Goal: Task Accomplishment & Management: Manage account settings

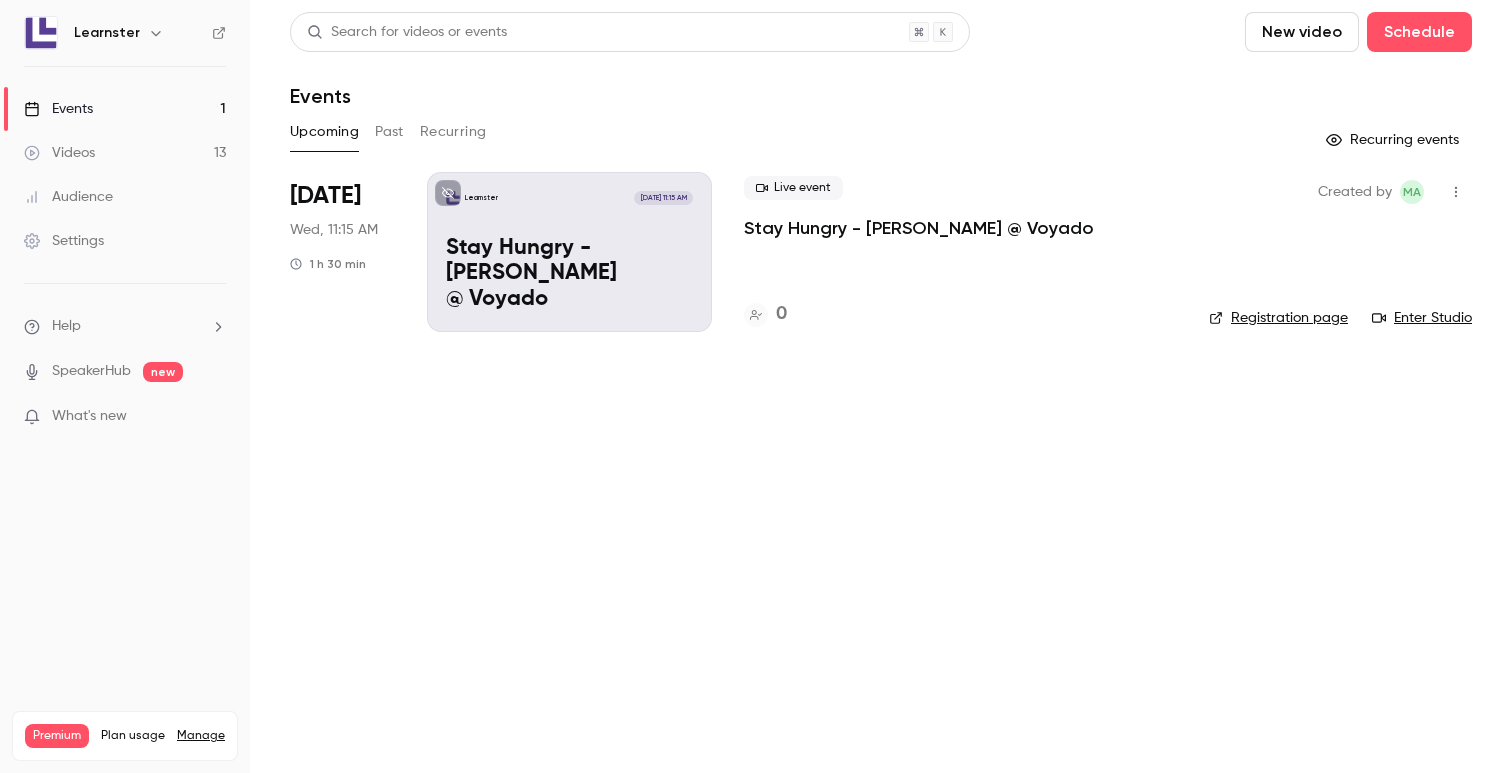
click at [1467, 198] on button "button" at bounding box center [1456, 192] width 32 height 32
click at [1179, 372] on div at bounding box center [756, 386] width 1512 height 773
click at [385, 127] on button "Past" at bounding box center [389, 132] width 29 height 32
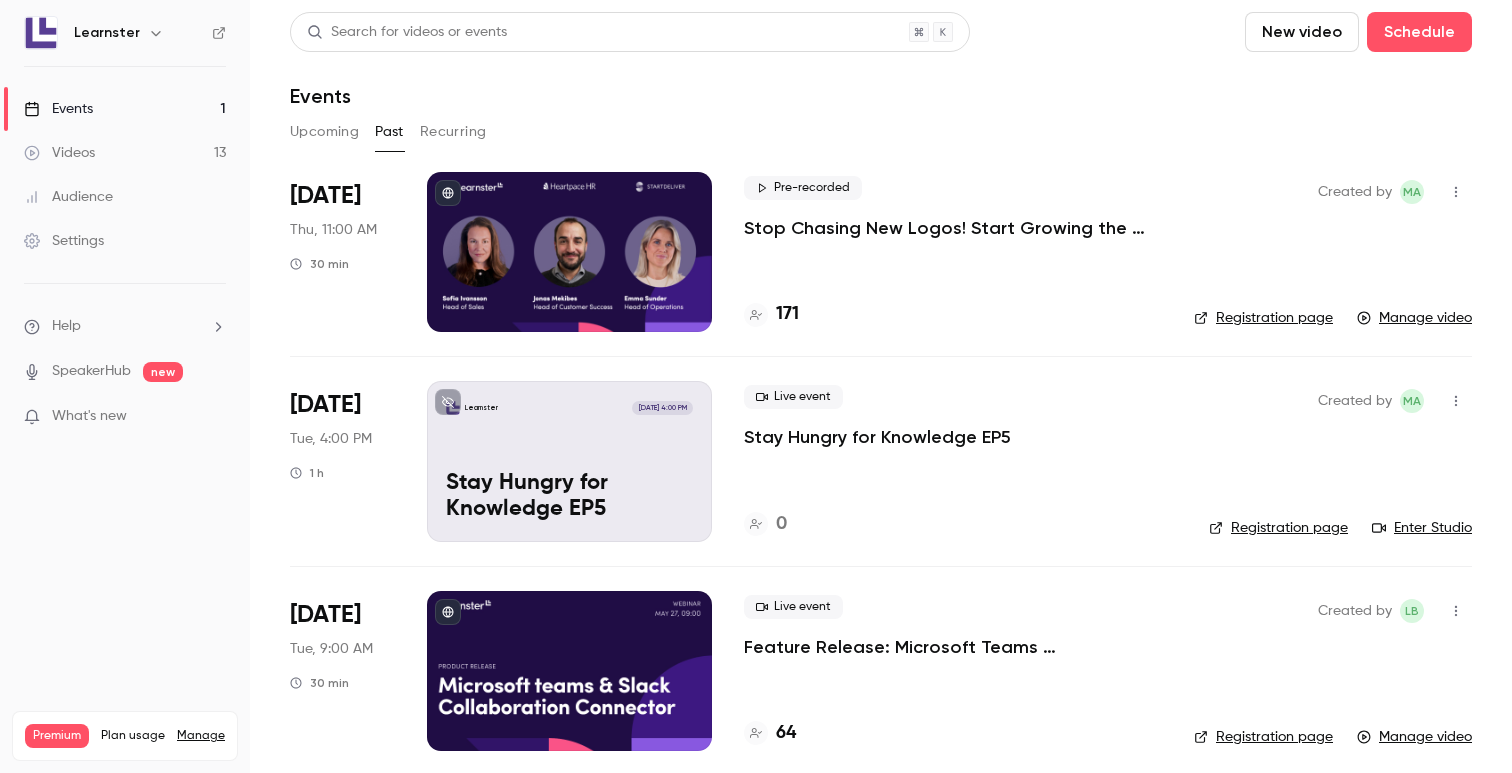
click at [414, 131] on div "Upcoming Past Recurring" at bounding box center [881, 132] width 1182 height 32
click at [293, 146] on button "Upcoming" at bounding box center [324, 132] width 69 height 32
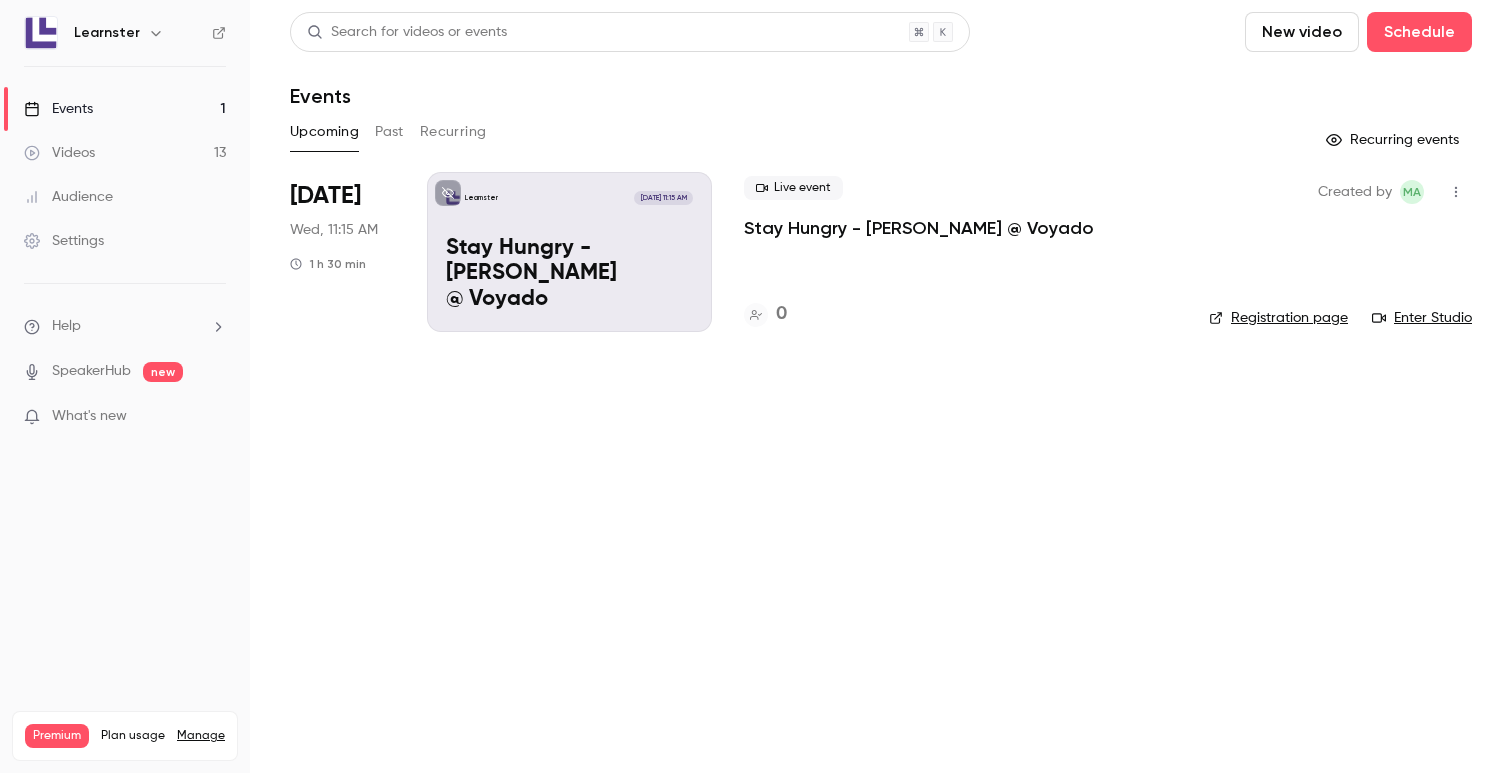
click at [812, 233] on p "Stay Hungry - [PERSON_NAME] @ Voyado" at bounding box center [919, 228] width 350 height 24
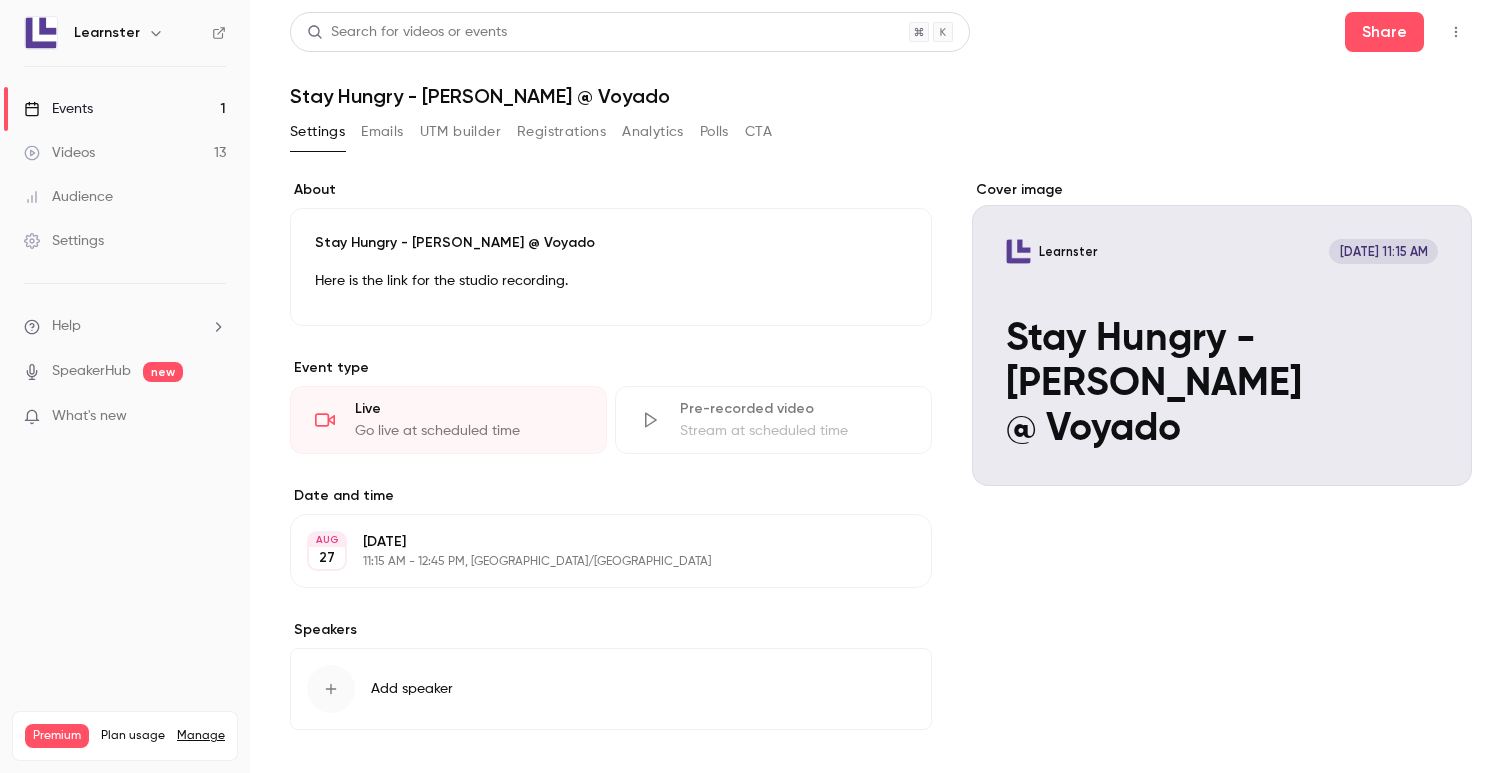
scroll to position [81, 0]
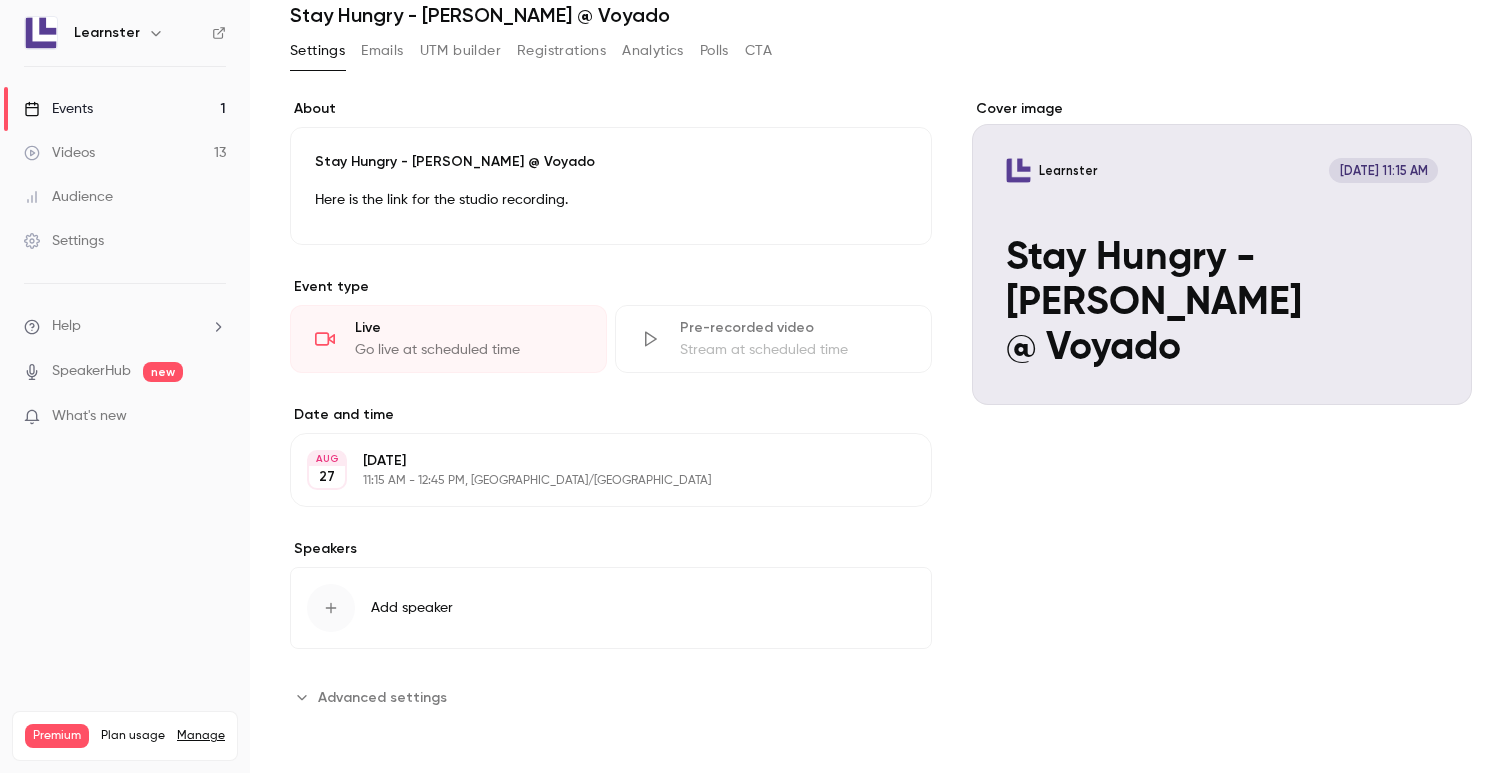
click at [475, 467] on p "[DATE]" at bounding box center [594, 461] width 463 height 20
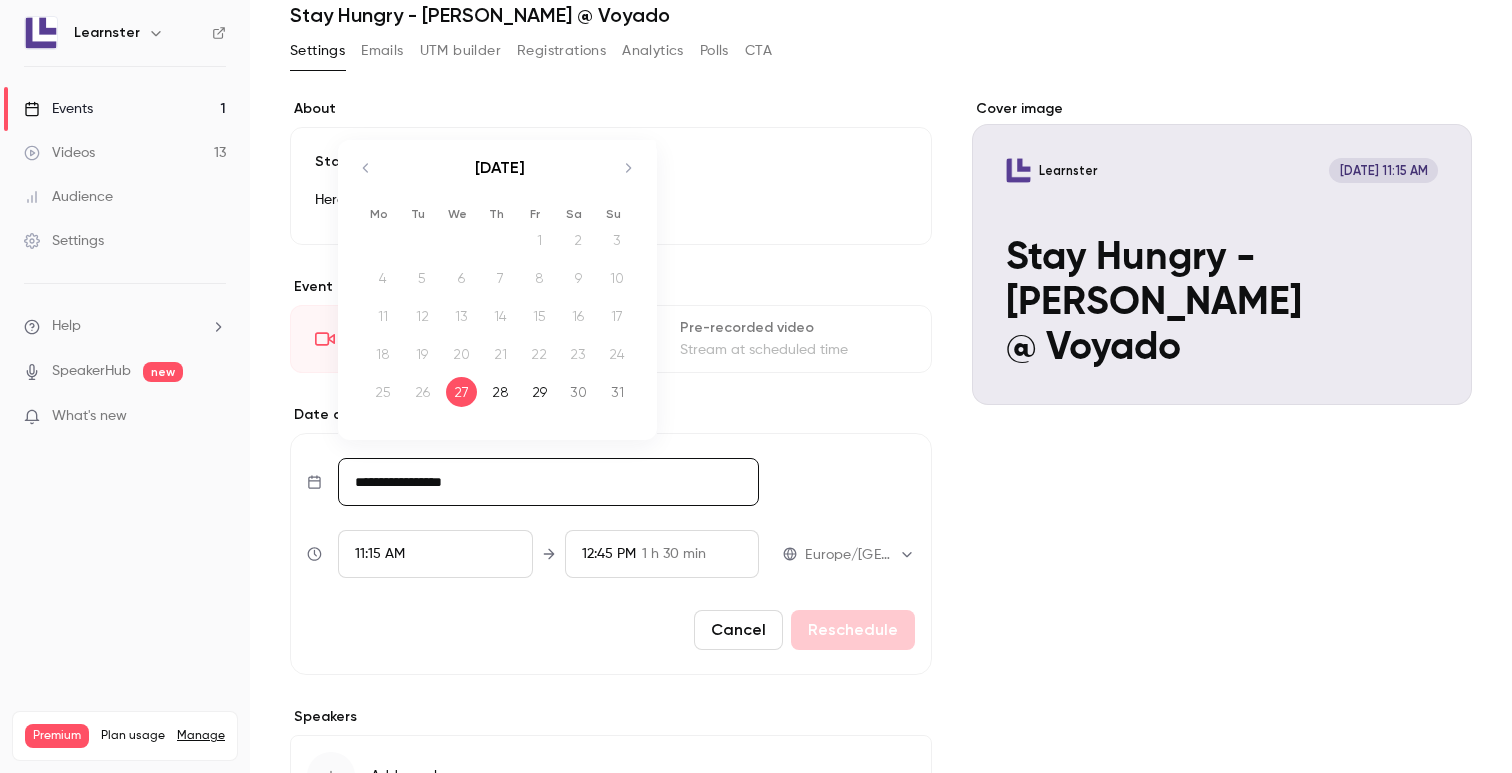
click at [451, 489] on input "**********" at bounding box center [548, 482] width 421 height 48
click at [631, 169] on icon "Move forward to switch to the next month." at bounding box center [628, 168] width 24 height 24
click at [425, 252] on div "2" at bounding box center [422, 240] width 31 height 30
type input "**********"
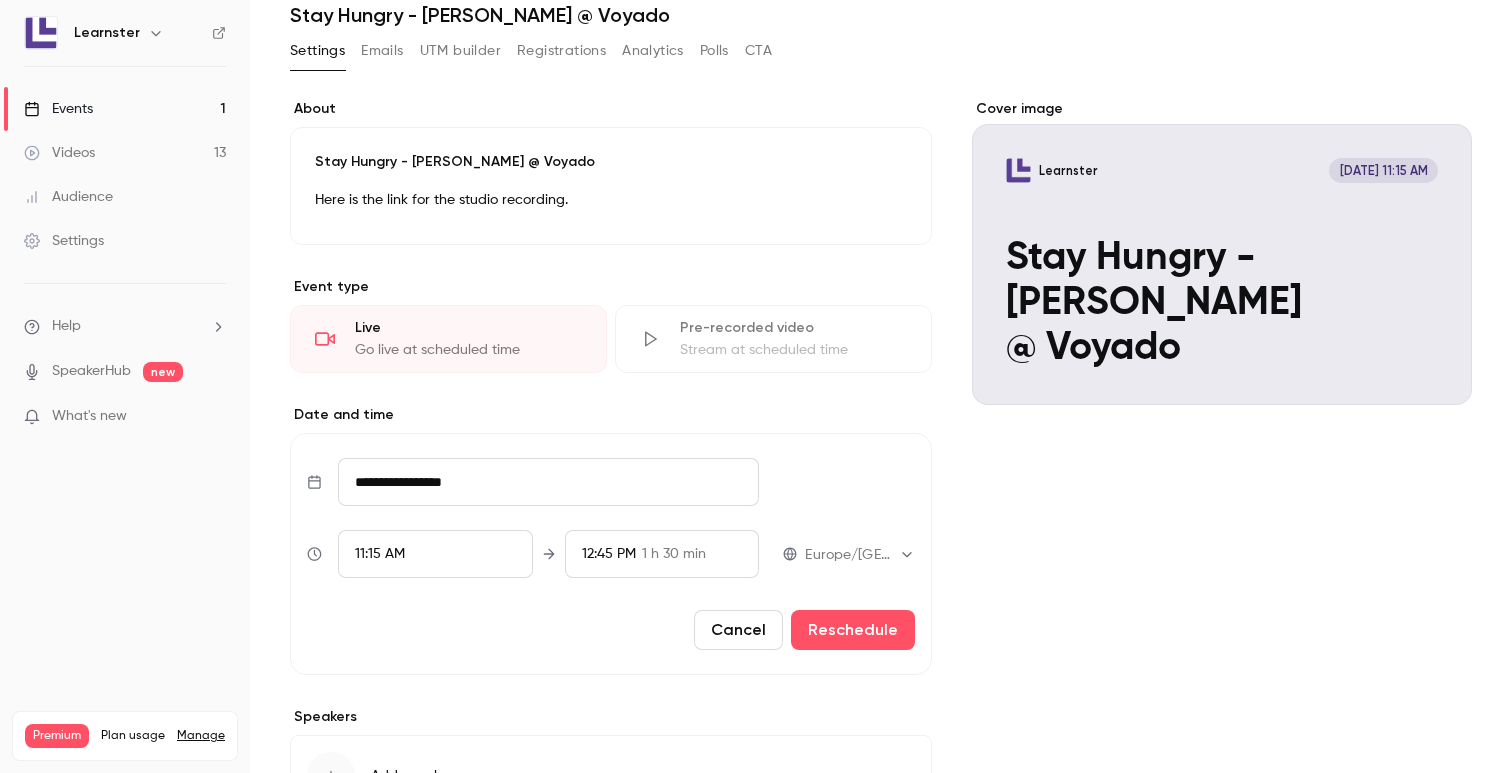
click at [454, 562] on div "11:15 AM" at bounding box center [435, 554] width 195 height 48
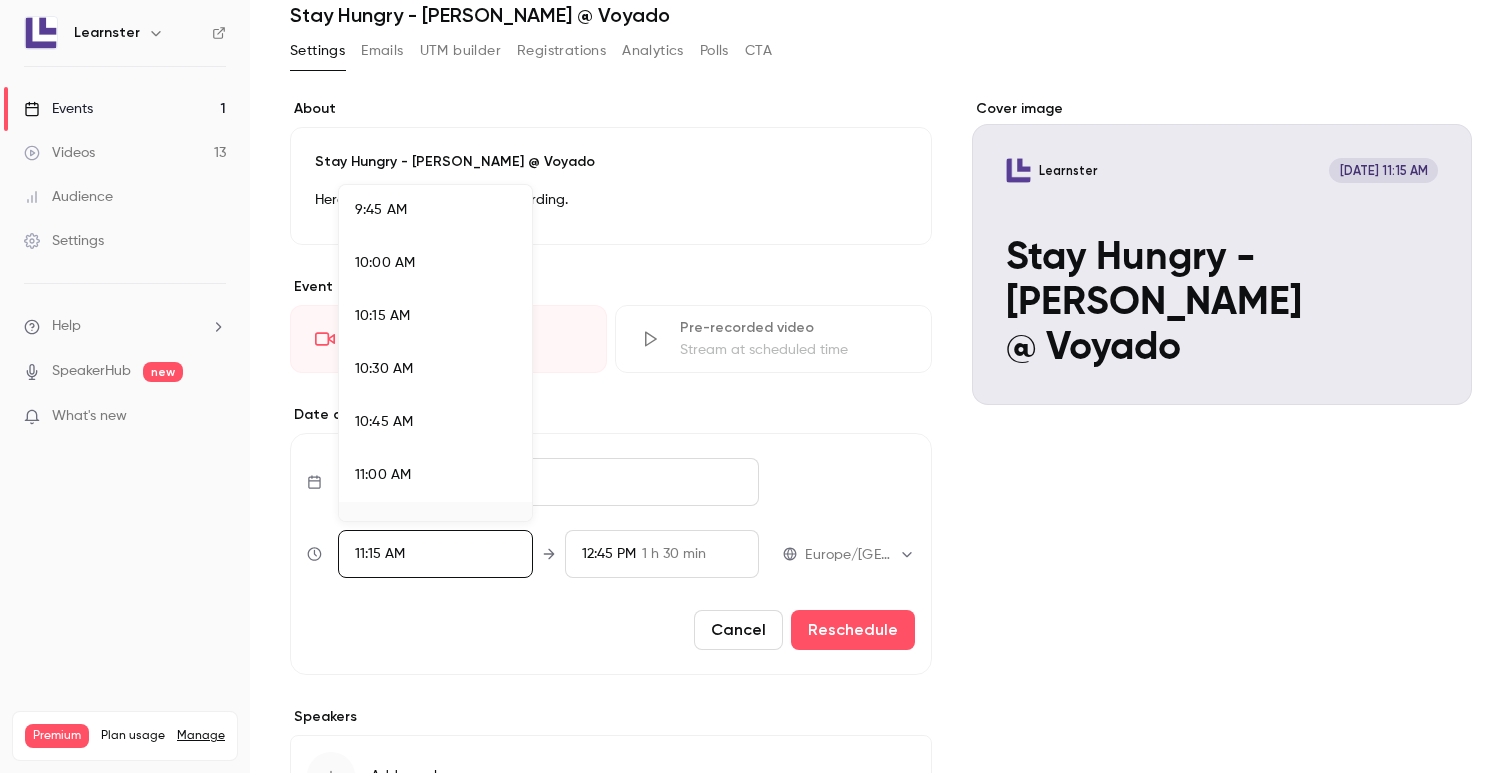
scroll to position [2193, 0]
click at [409, 387] on li "11:15 AM" at bounding box center [435, 403] width 193 height 53
click at [714, 559] on div at bounding box center [756, 386] width 1512 height 773
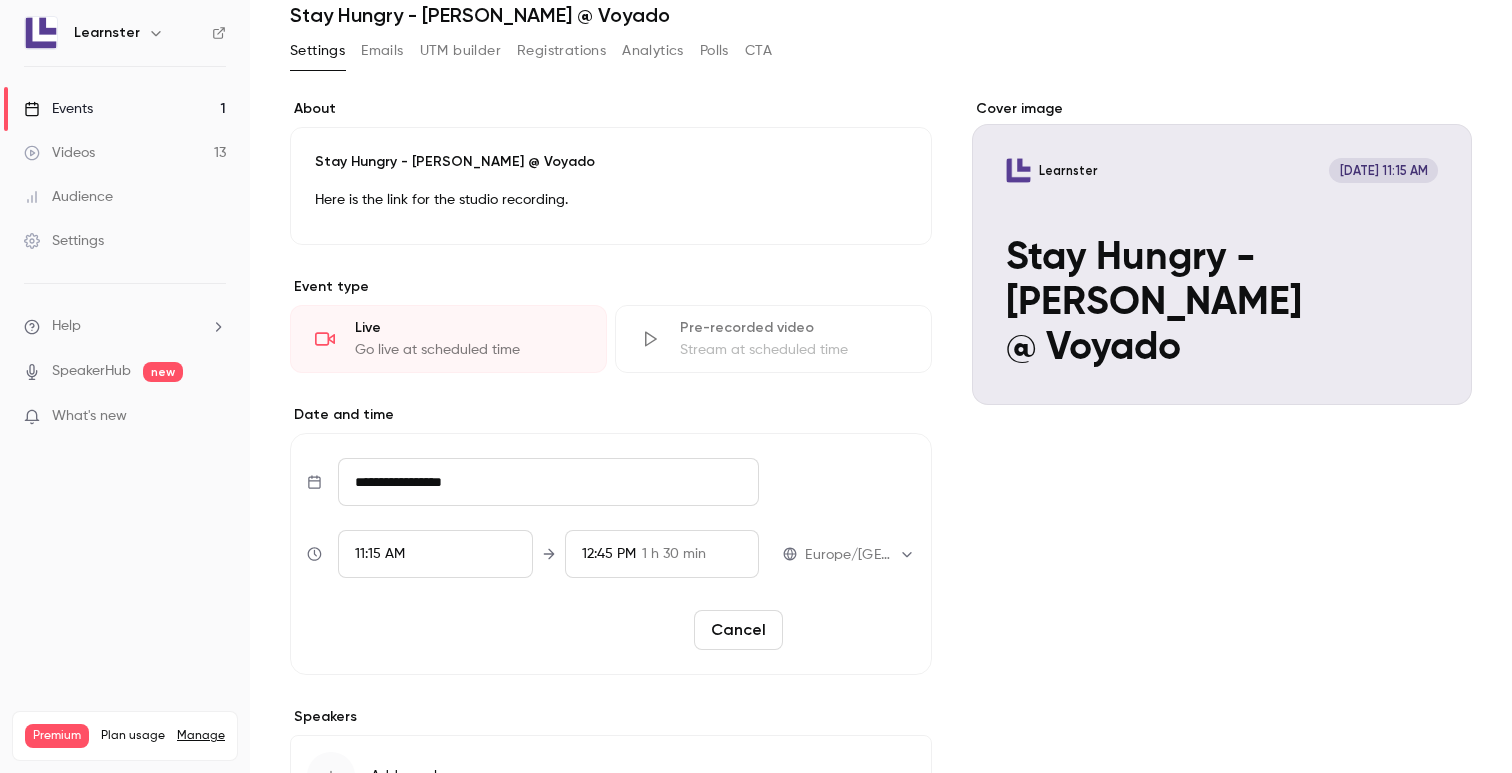
click at [853, 631] on button "Reschedule" at bounding box center [853, 630] width 124 height 40
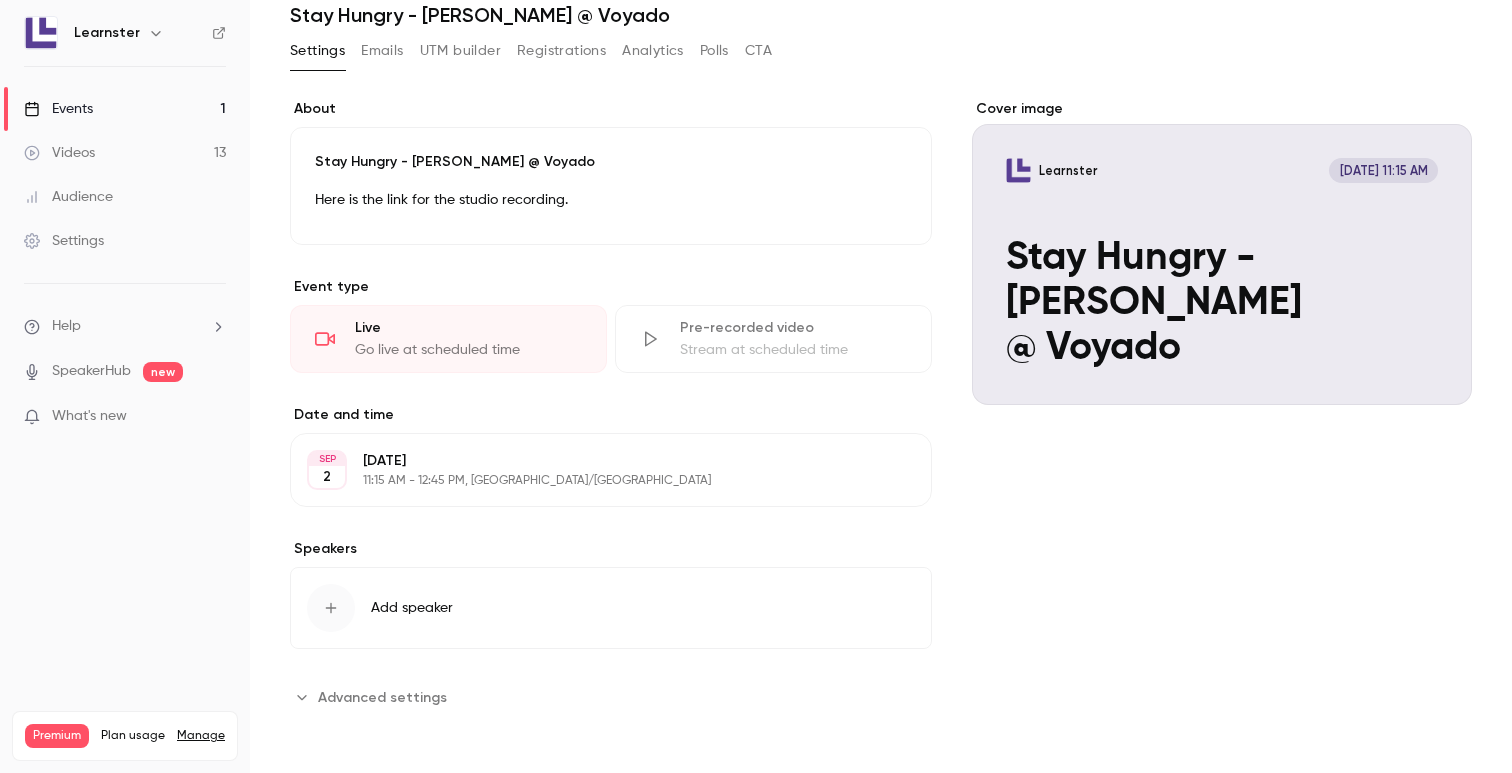
click at [1191, 516] on div "Cover image Learnster [DATE] 11:15 AM Stay Hungry - [PERSON_NAME] @ Voyado" at bounding box center [1222, 406] width 500 height 614
click at [1207, 554] on div "Cover image Learnster [DATE] 11:15 AM Stay Hungry - [PERSON_NAME] @ Voyado" at bounding box center [1222, 406] width 500 height 614
click at [514, 484] on p "11:15 AM - 12:45 PM, [GEOGRAPHIC_DATA]/[GEOGRAPHIC_DATA]" at bounding box center [594, 481] width 463 height 16
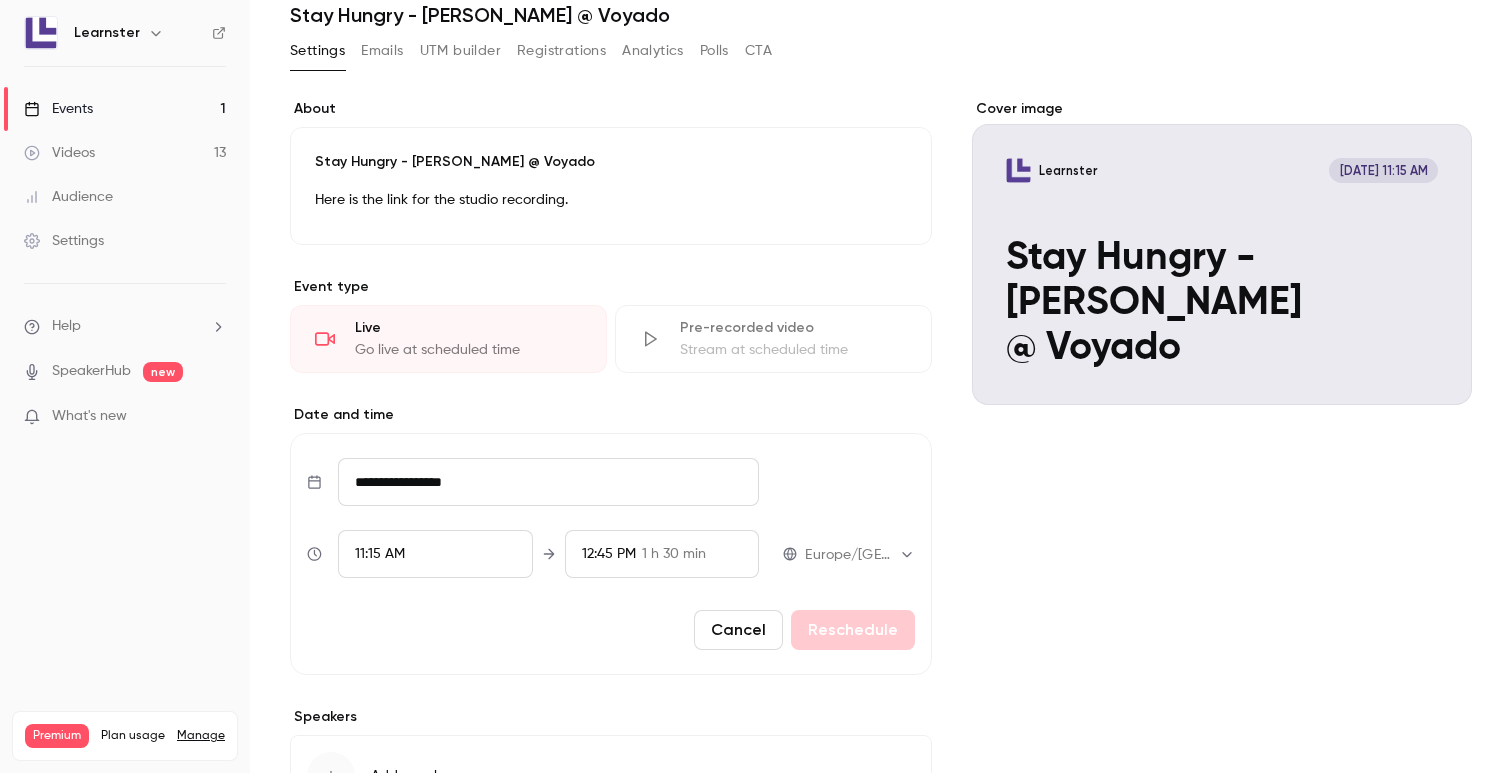
click at [651, 561] on span "1 h 30 min" at bounding box center [674, 554] width 64 height 21
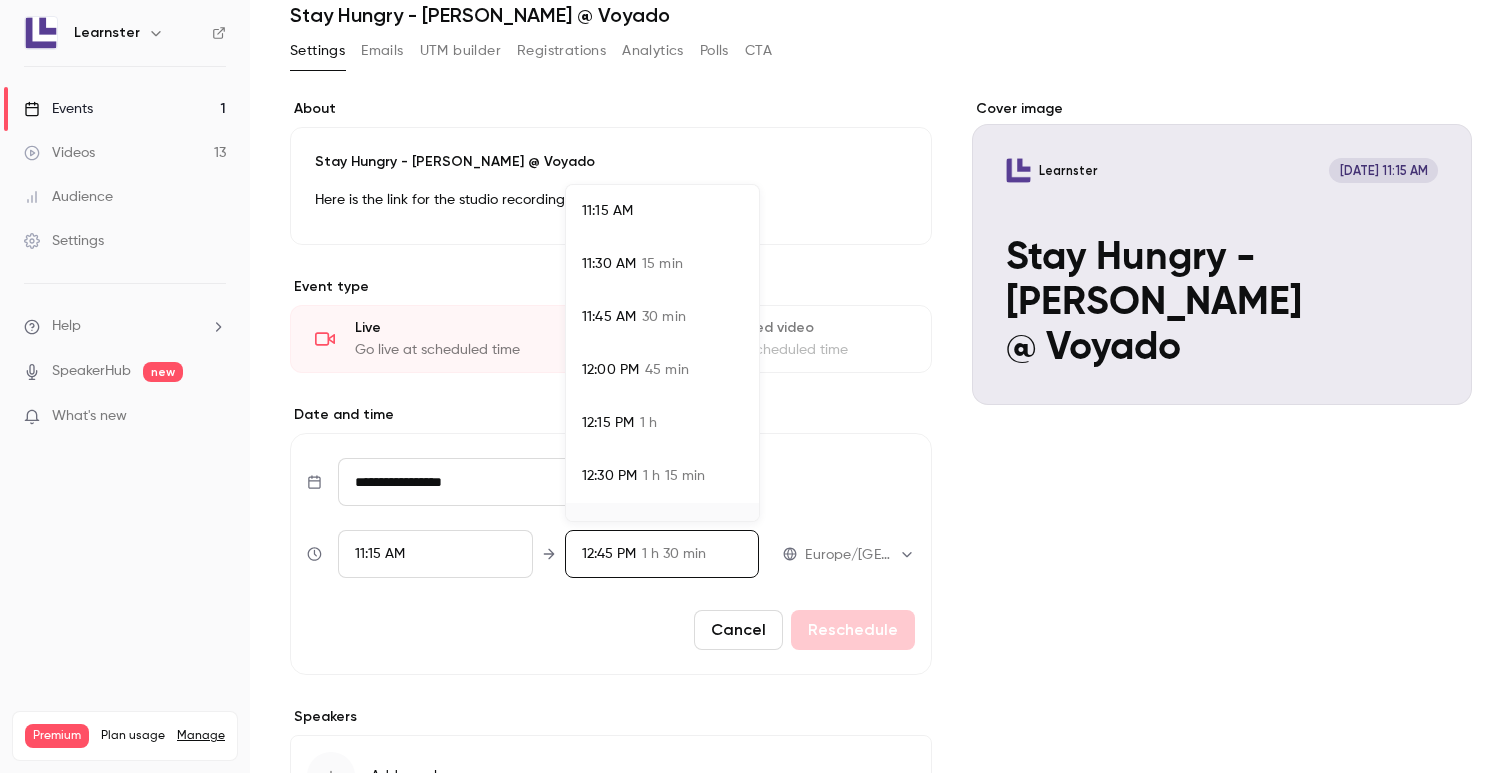
scroll to position [35, 0]
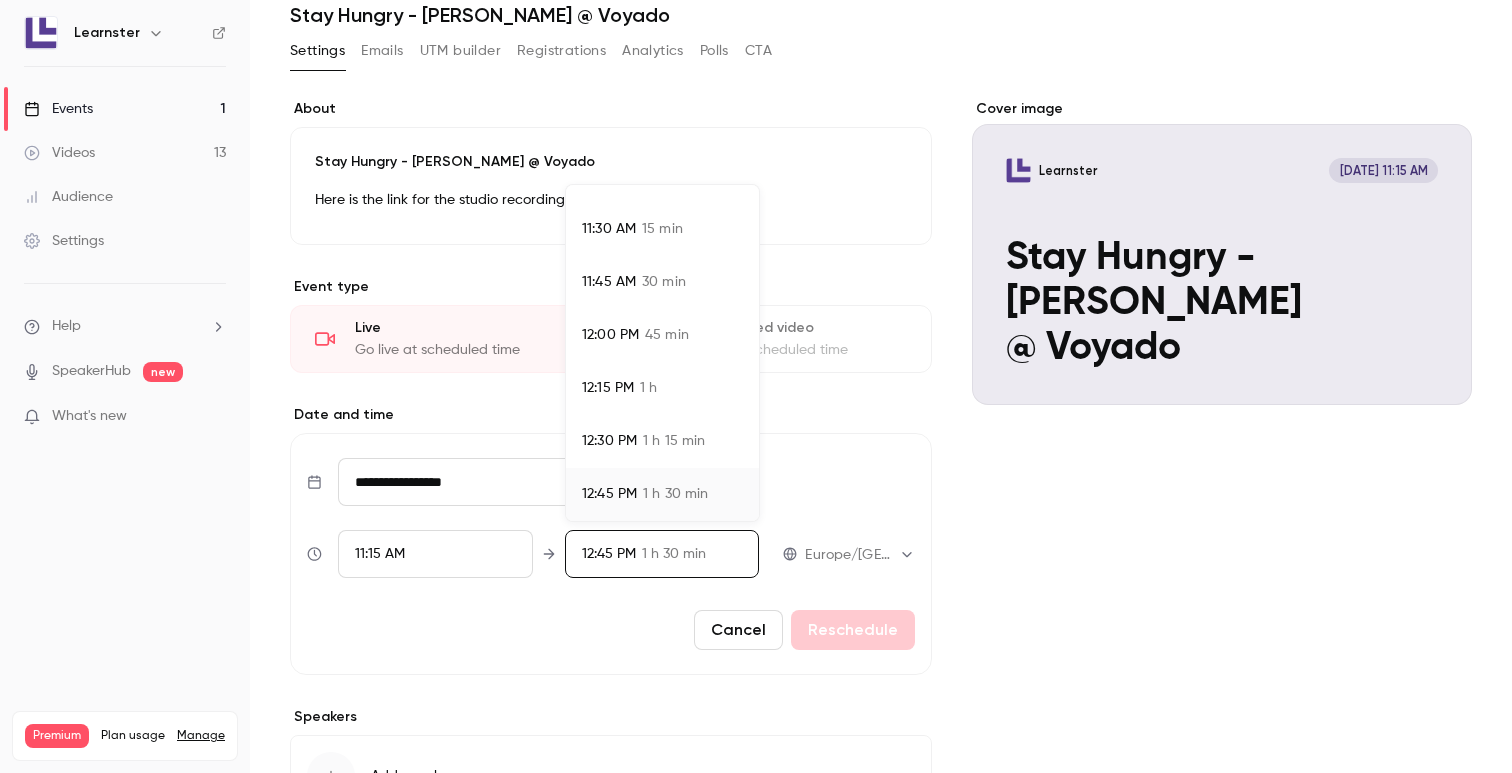
click at [672, 342] on span "45 min" at bounding box center [667, 335] width 44 height 21
click at [835, 618] on div at bounding box center [756, 386] width 1512 height 773
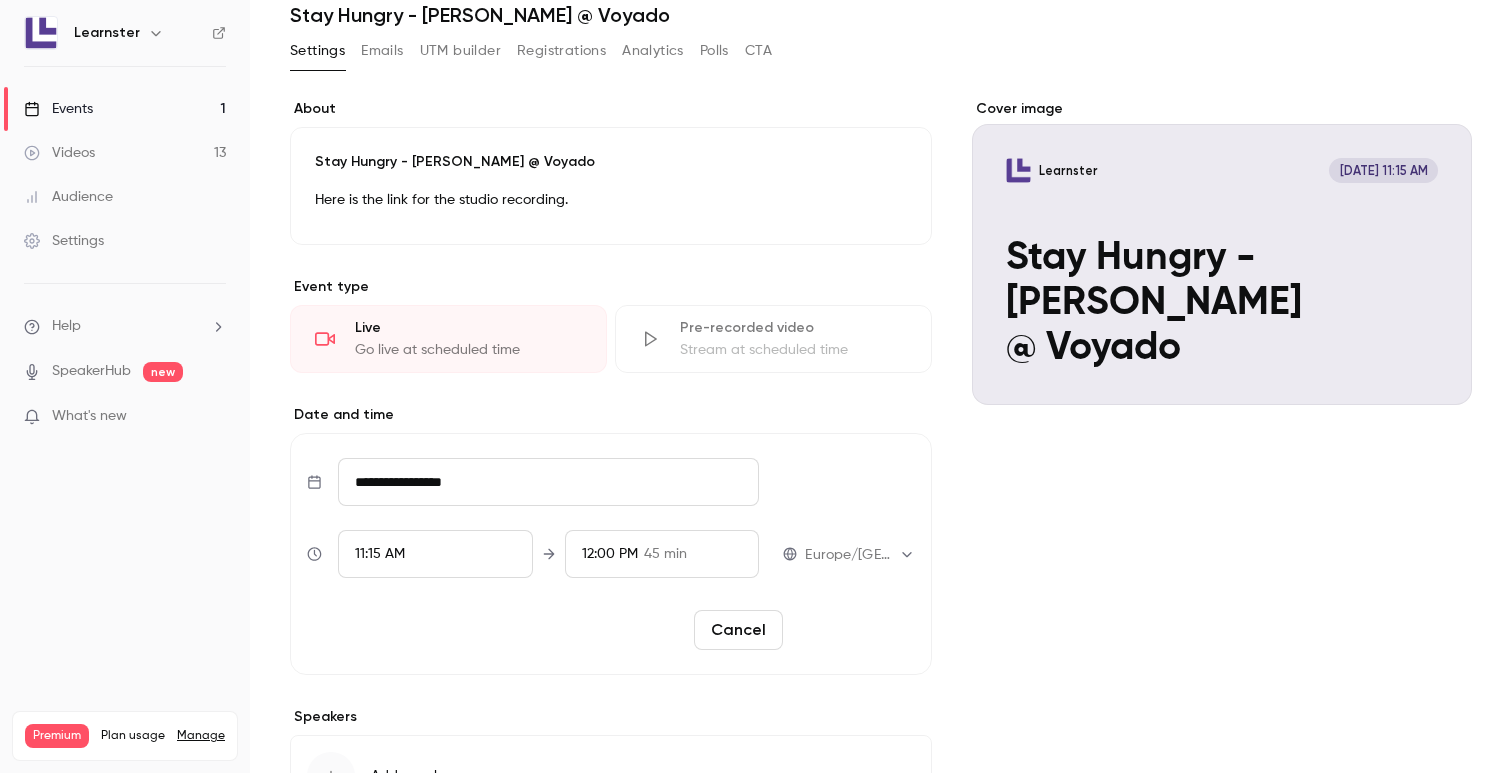
click at [869, 613] on button "Reschedule" at bounding box center [853, 630] width 124 height 40
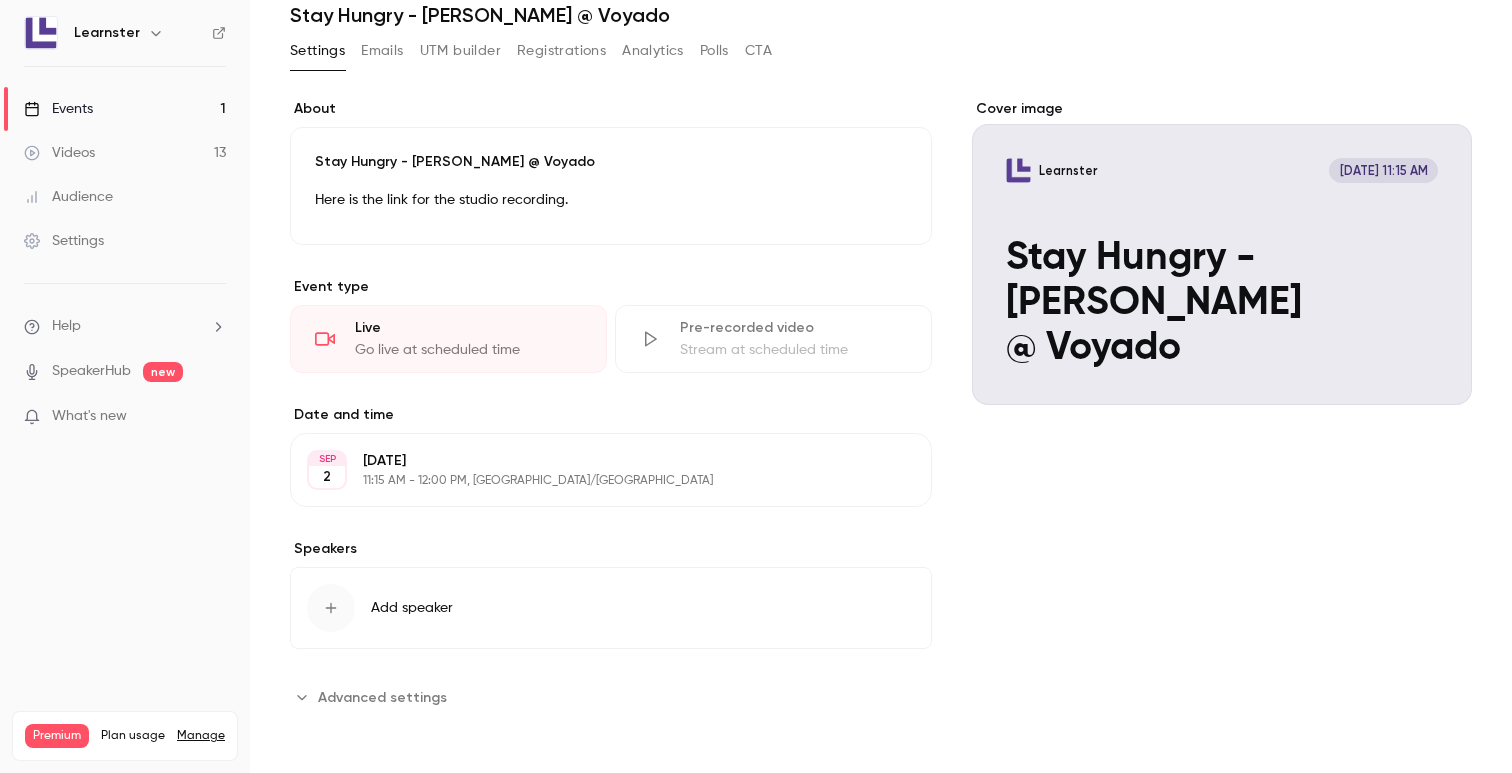
click at [1190, 509] on div "Cover image Learnster [DATE] 11:15 AM Stay Hungry - [PERSON_NAME] @ Voyado" at bounding box center [1222, 406] width 500 height 614
